Goal: Answer question/provide support

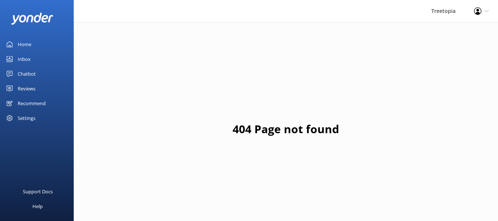
click at [32, 59] on link "Inbox" at bounding box center [37, 59] width 74 height 15
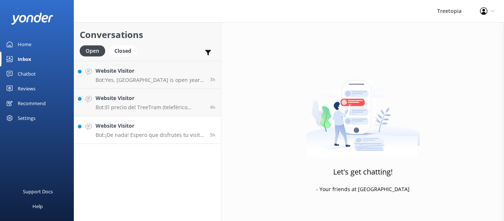
click at [154, 136] on p "Bot: ¡De nada! Espero que disfrutes tu visita a [GEOGRAPHIC_DATA]. 🌿🚀" at bounding box center [149, 135] width 109 height 7
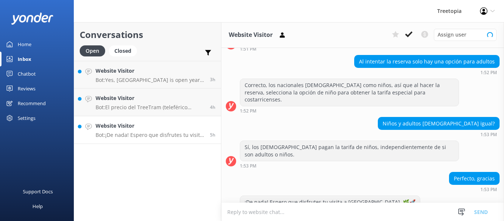
scroll to position [190, 0]
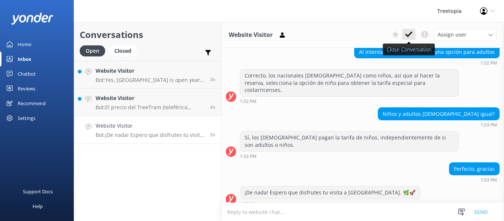
click at [412, 34] on button at bounding box center [408, 34] width 13 height 11
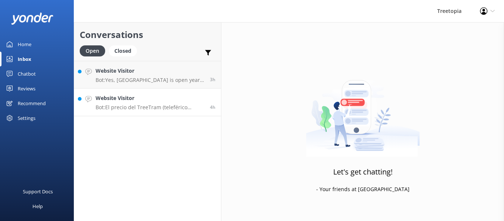
click at [164, 105] on p "Bot: El precio del TreeTram (teleférico panorámico) para nacionales es de $41.8…" at bounding box center [149, 107] width 109 height 7
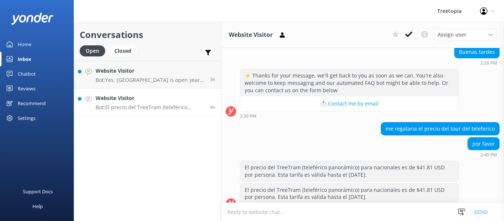
scroll to position [77, 0]
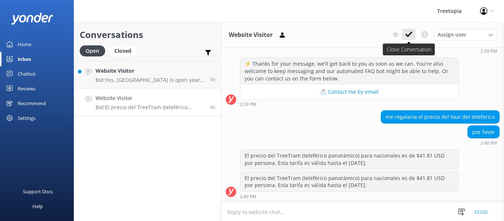
click at [408, 39] on button at bounding box center [408, 34] width 13 height 11
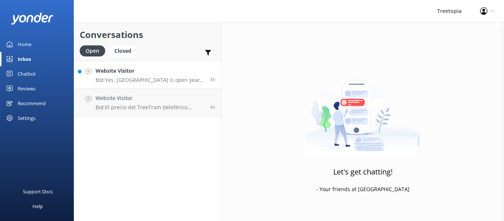
click at [117, 76] on div "Website Visitor Bot: Yes, [GEOGRAPHIC_DATA] is open year-round, including Sunda…" at bounding box center [149, 75] width 109 height 16
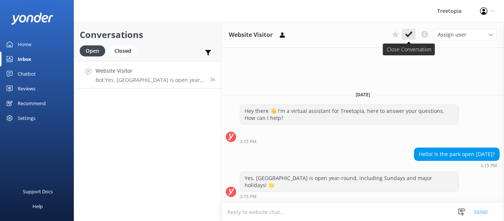
click at [406, 38] on icon at bounding box center [408, 34] width 7 height 7
